Goal: Task Accomplishment & Management: Complete application form

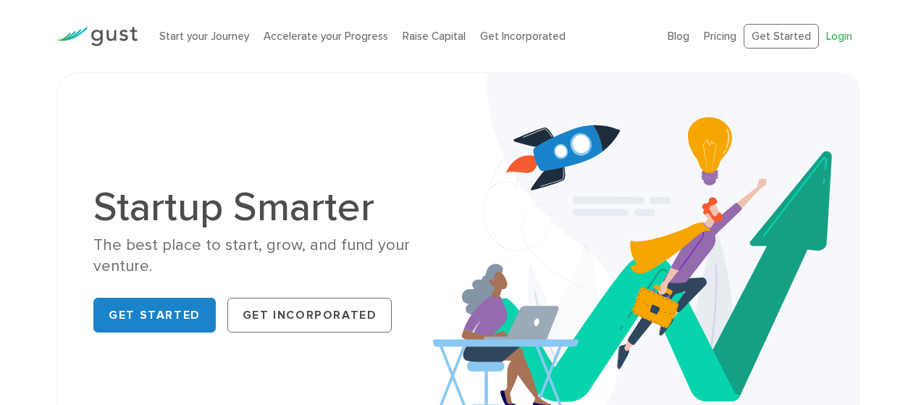
click at [850, 33] on link "Login" at bounding box center [839, 36] width 26 height 13
click at [768, 35] on link "Get Started" at bounding box center [780, 36] width 75 height 25
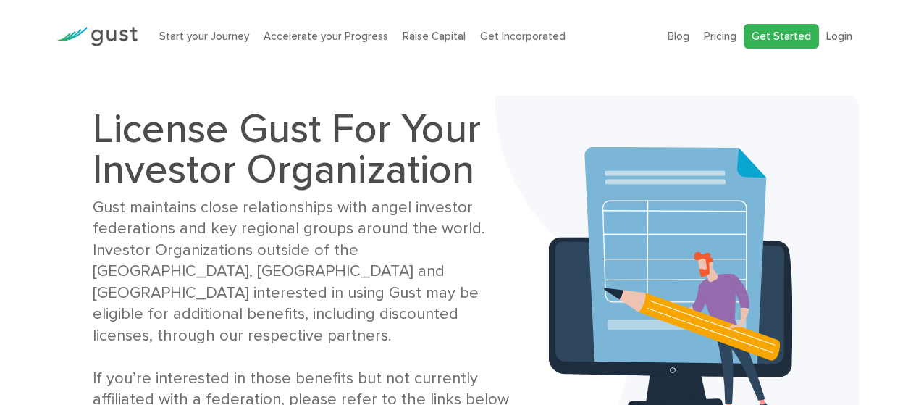
click at [781, 29] on link "Get Started" at bounding box center [780, 36] width 75 height 25
